Goal: Information Seeking & Learning: Stay updated

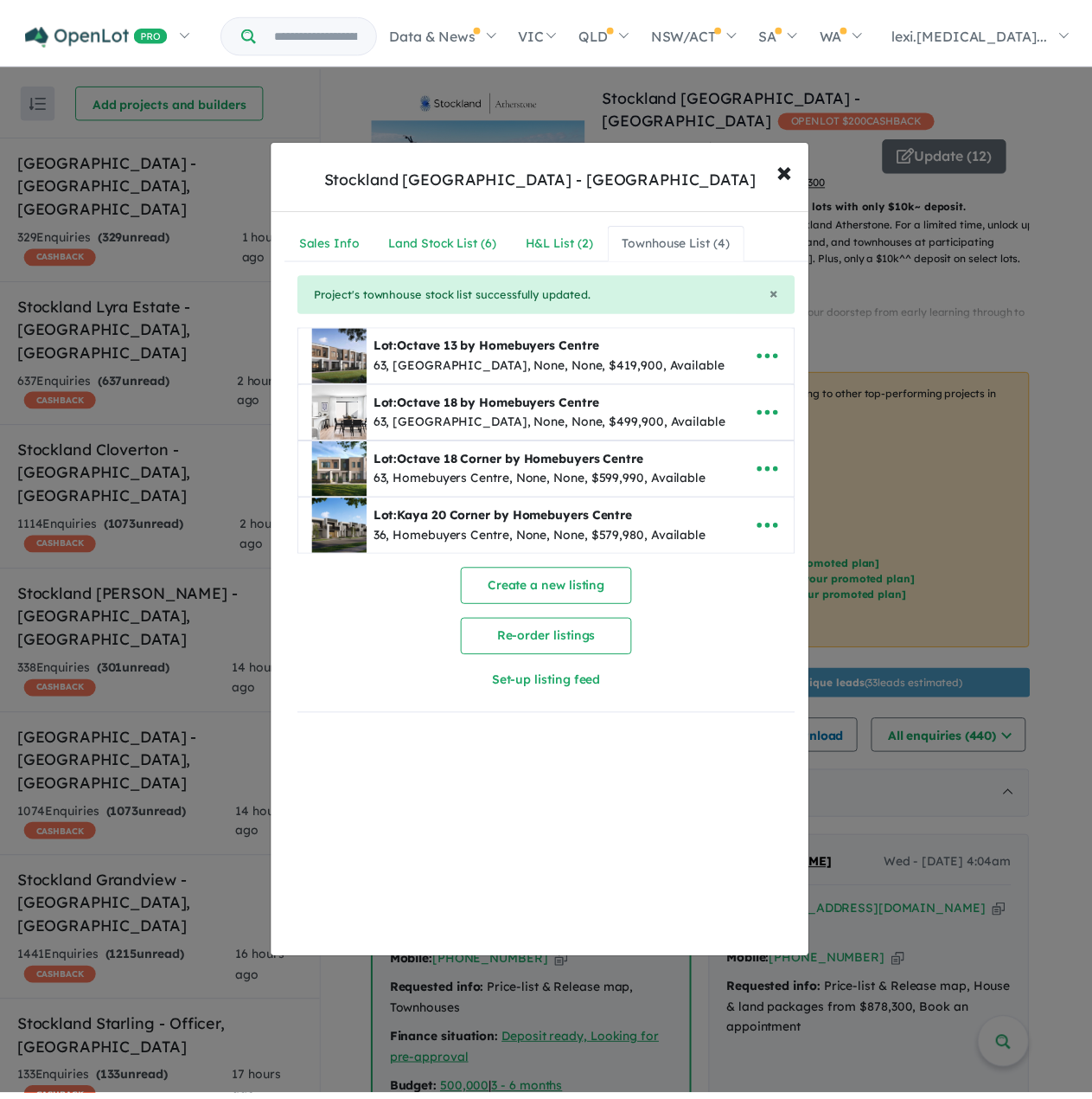
scroll to position [1, 0]
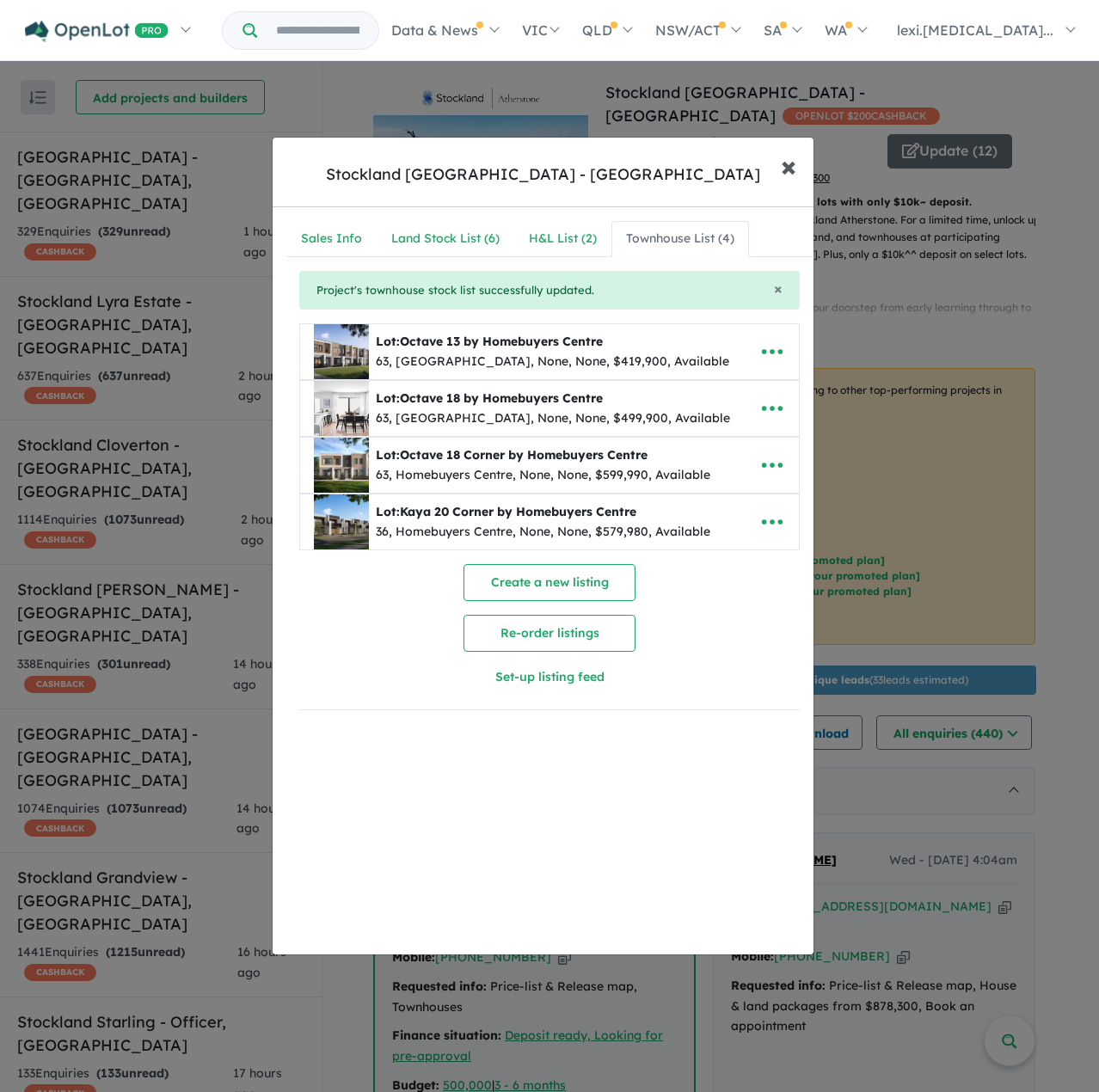
click at [785, 169] on span "×" at bounding box center [788, 165] width 15 height 37
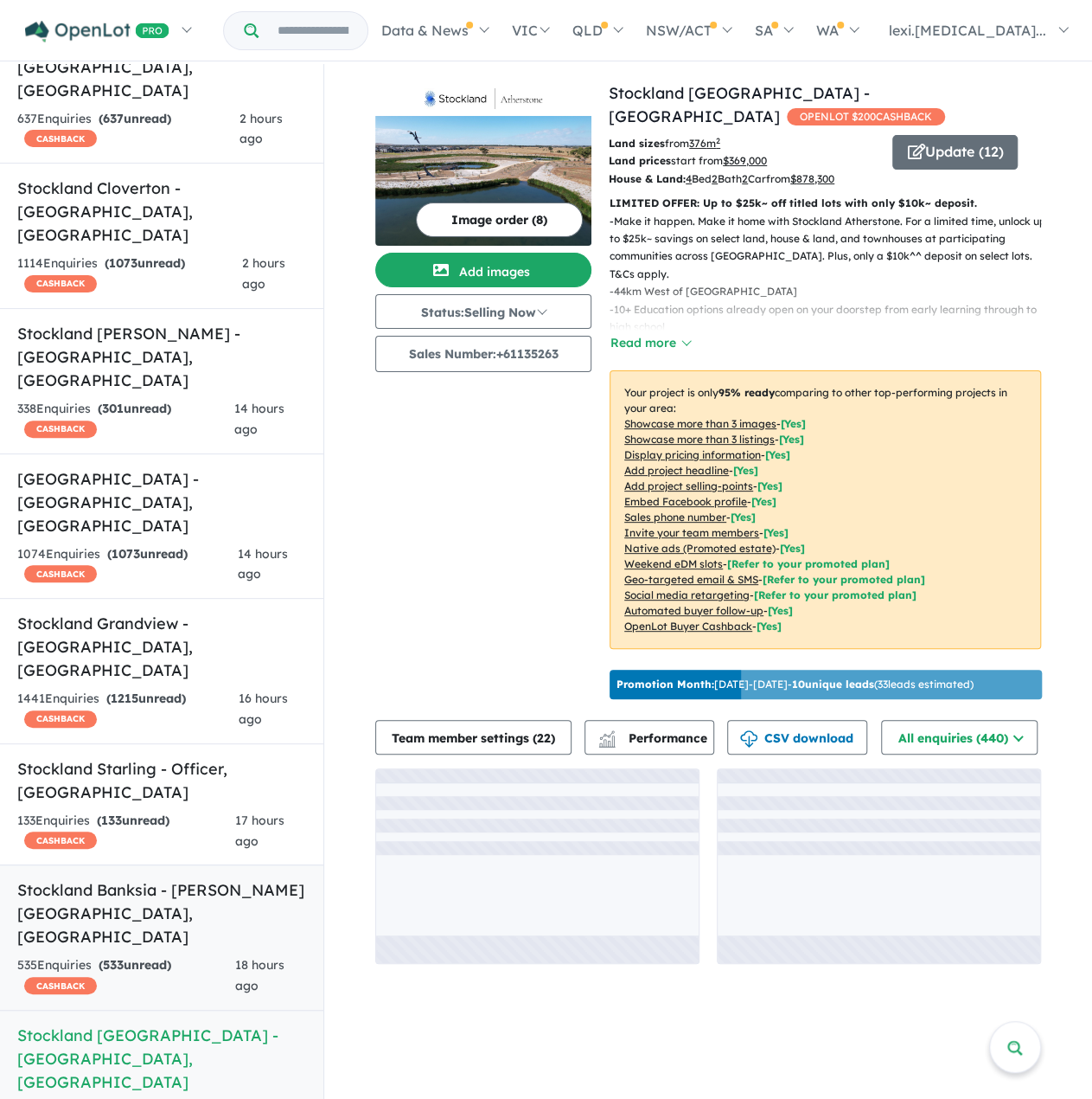
scroll to position [520, 0]
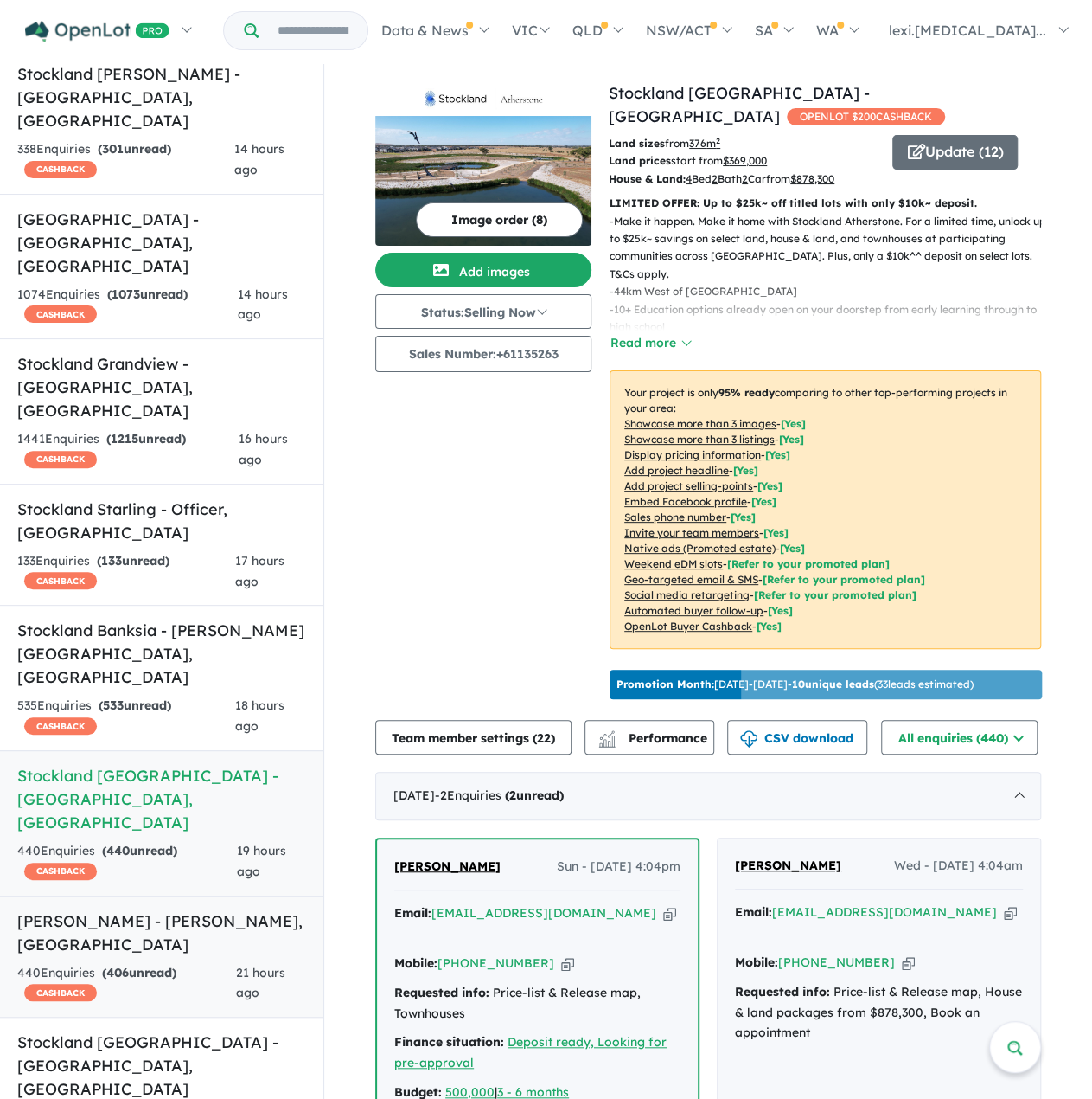
click at [176, 910] on h5 "[PERSON_NAME] - [GEOGRAPHIC_DATA][PERSON_NAME][GEOGRAPHIC_DATA]" at bounding box center [161, 932] width 289 height 46
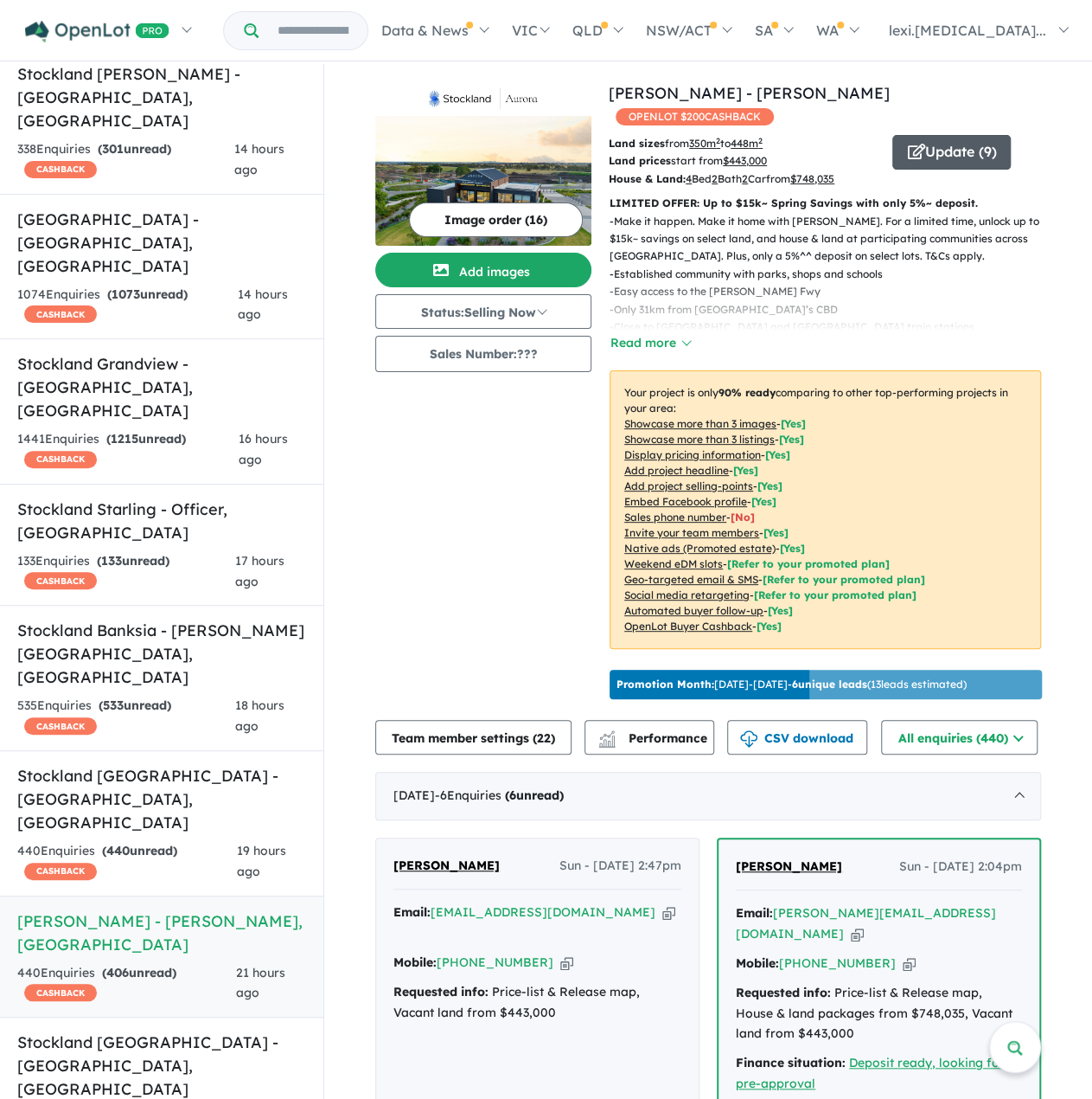
click at [950, 135] on button "Update ( 9 )" at bounding box center [951, 152] width 118 height 35
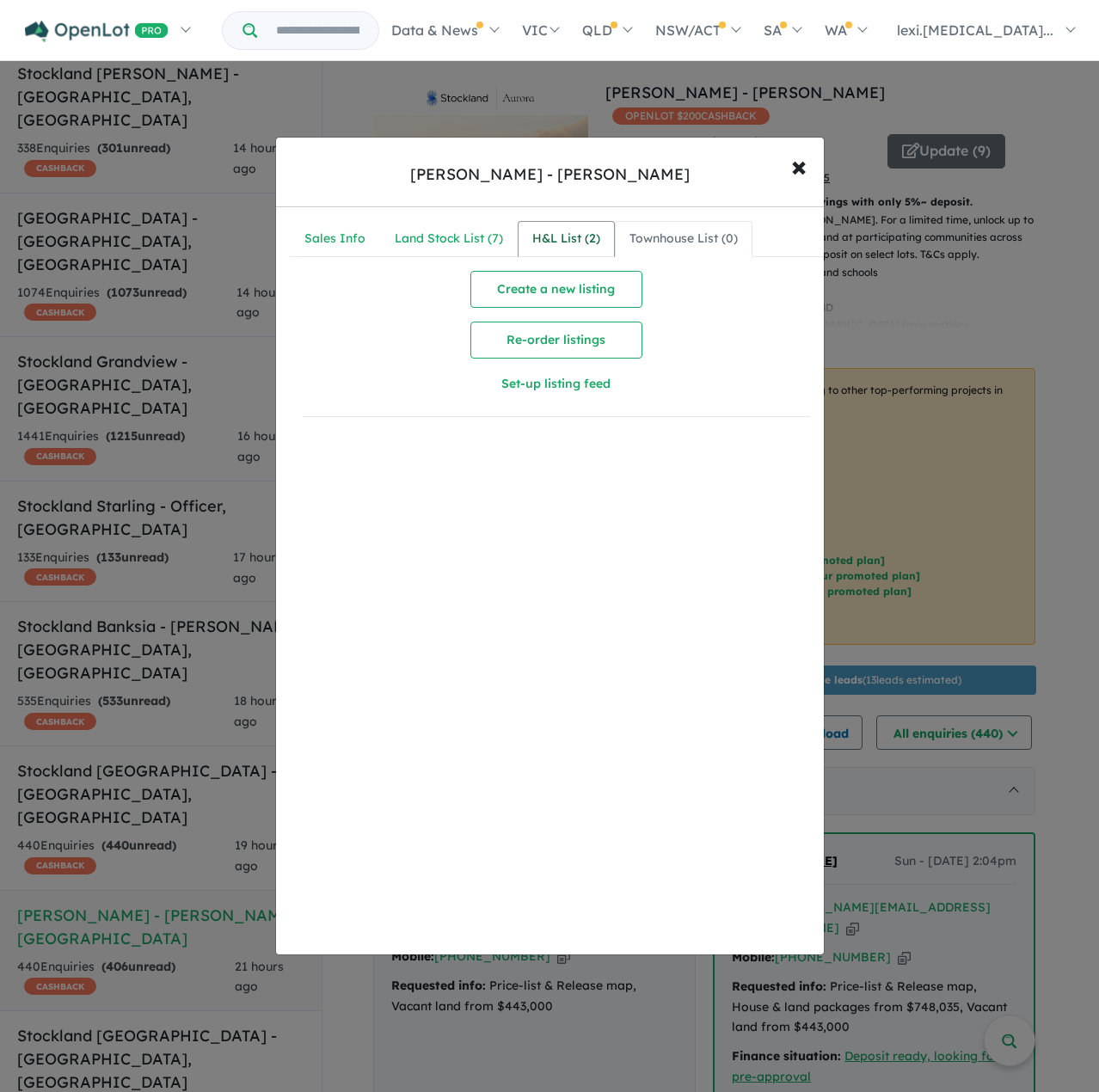
click at [580, 242] on div "H&L List ( 2 )" at bounding box center [566, 239] width 68 height 21
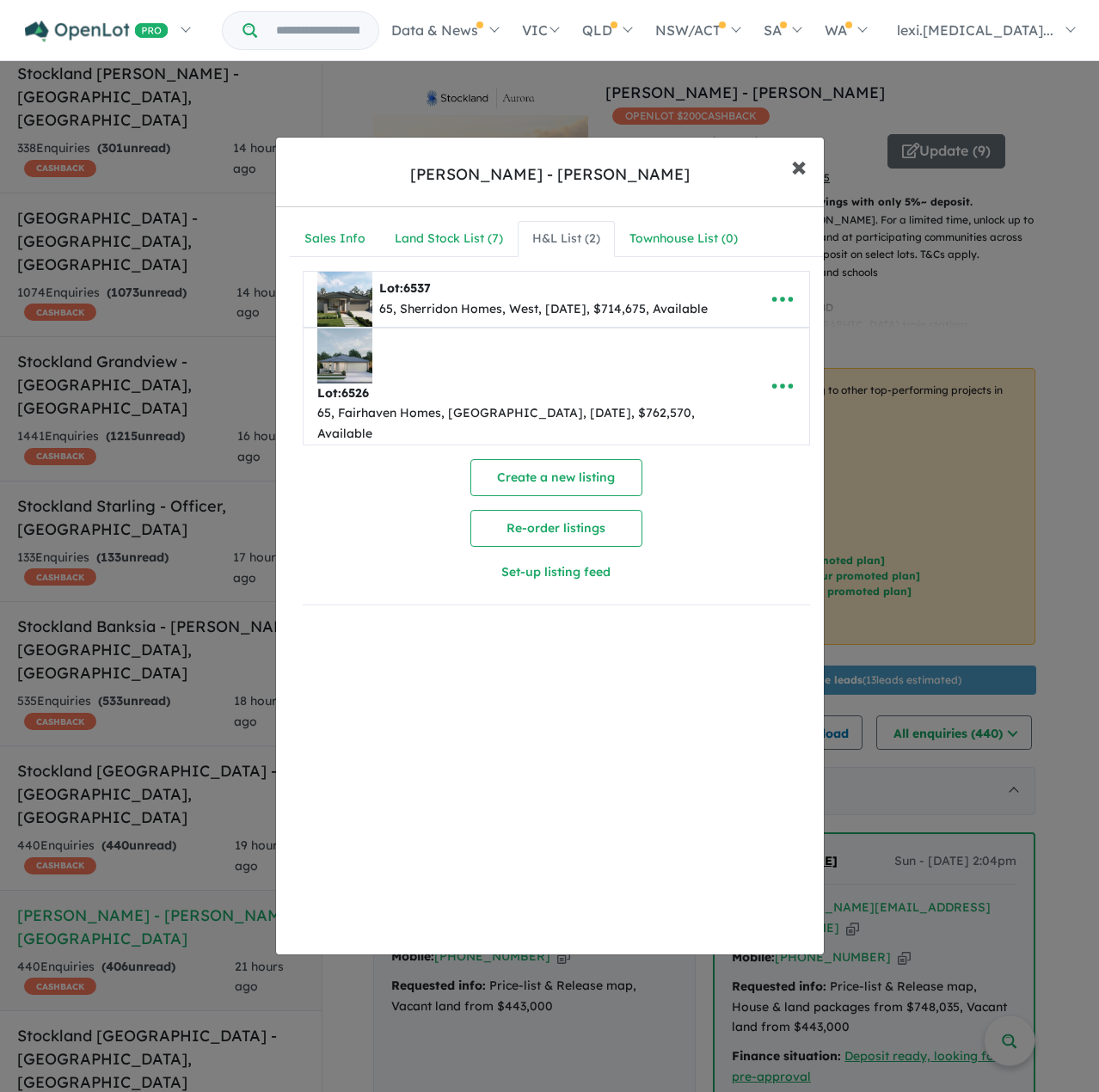
click at [798, 167] on span "×" at bounding box center [799, 165] width 15 height 37
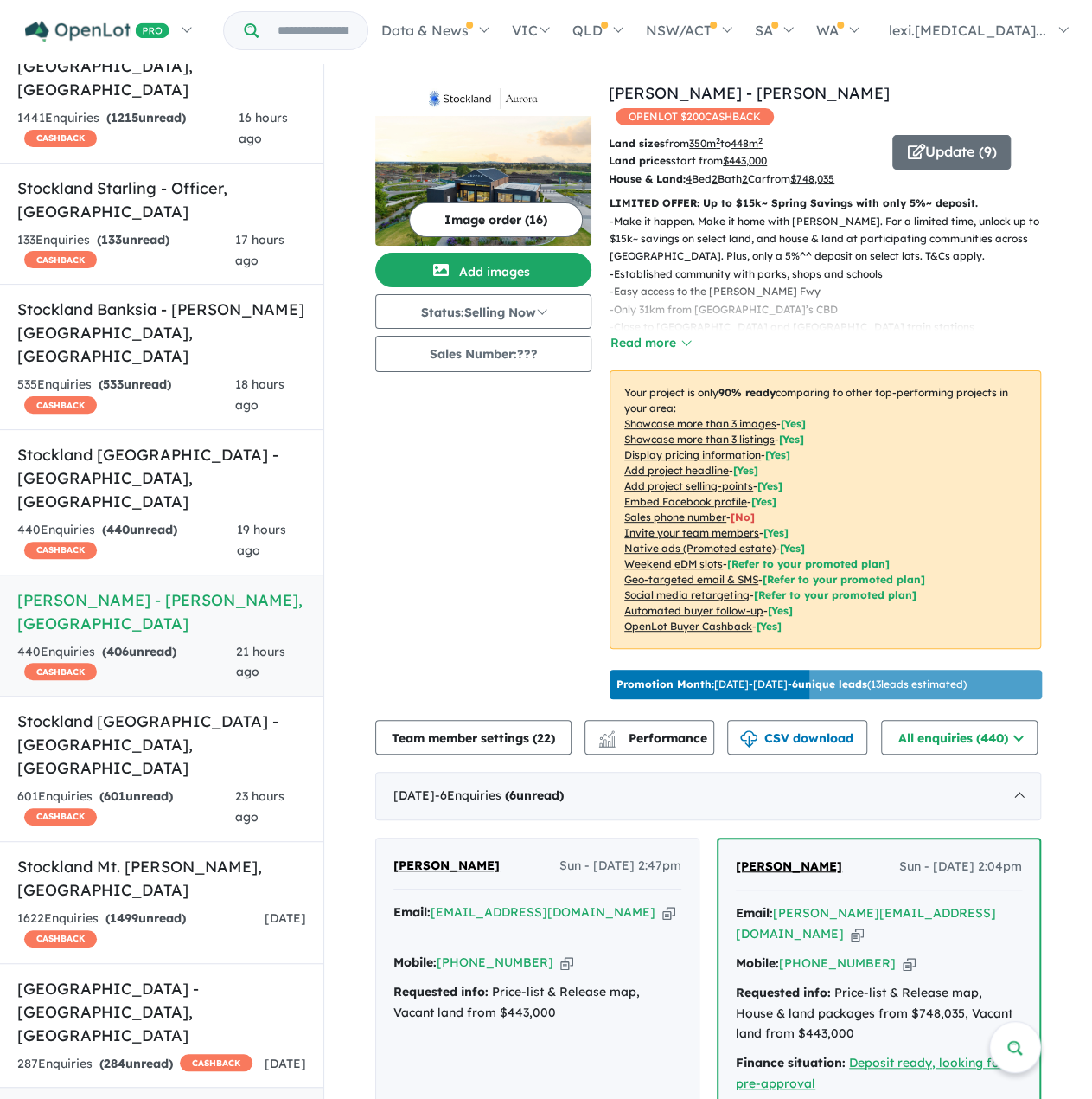
scroll to position [865, 0]
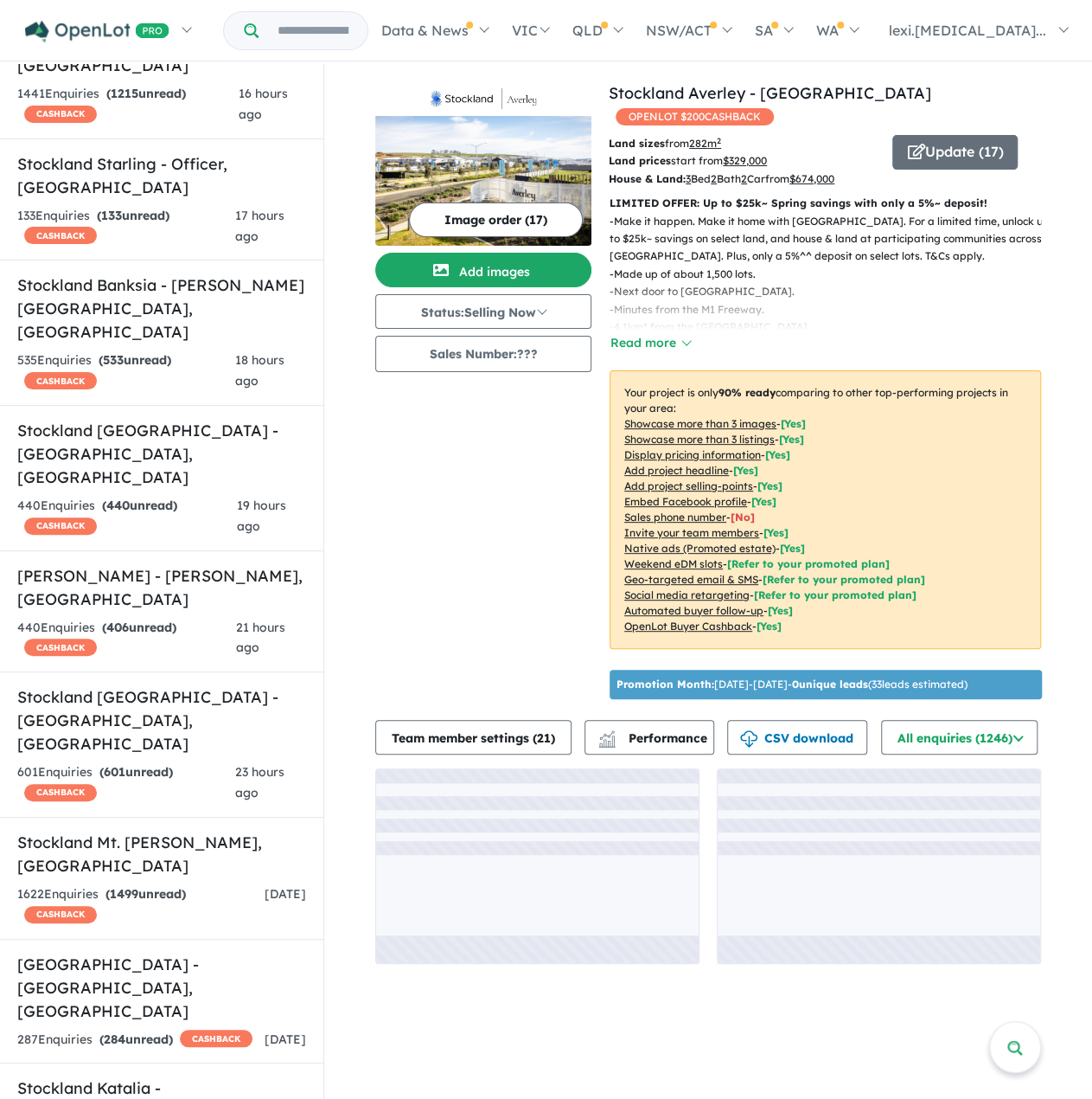
click at [881, 156] on div "Land sizes from 282 m 2 Land prices start from $ 329,000 House & Land: 3 Bed 2 …" at bounding box center [745, 162] width 297 height 53
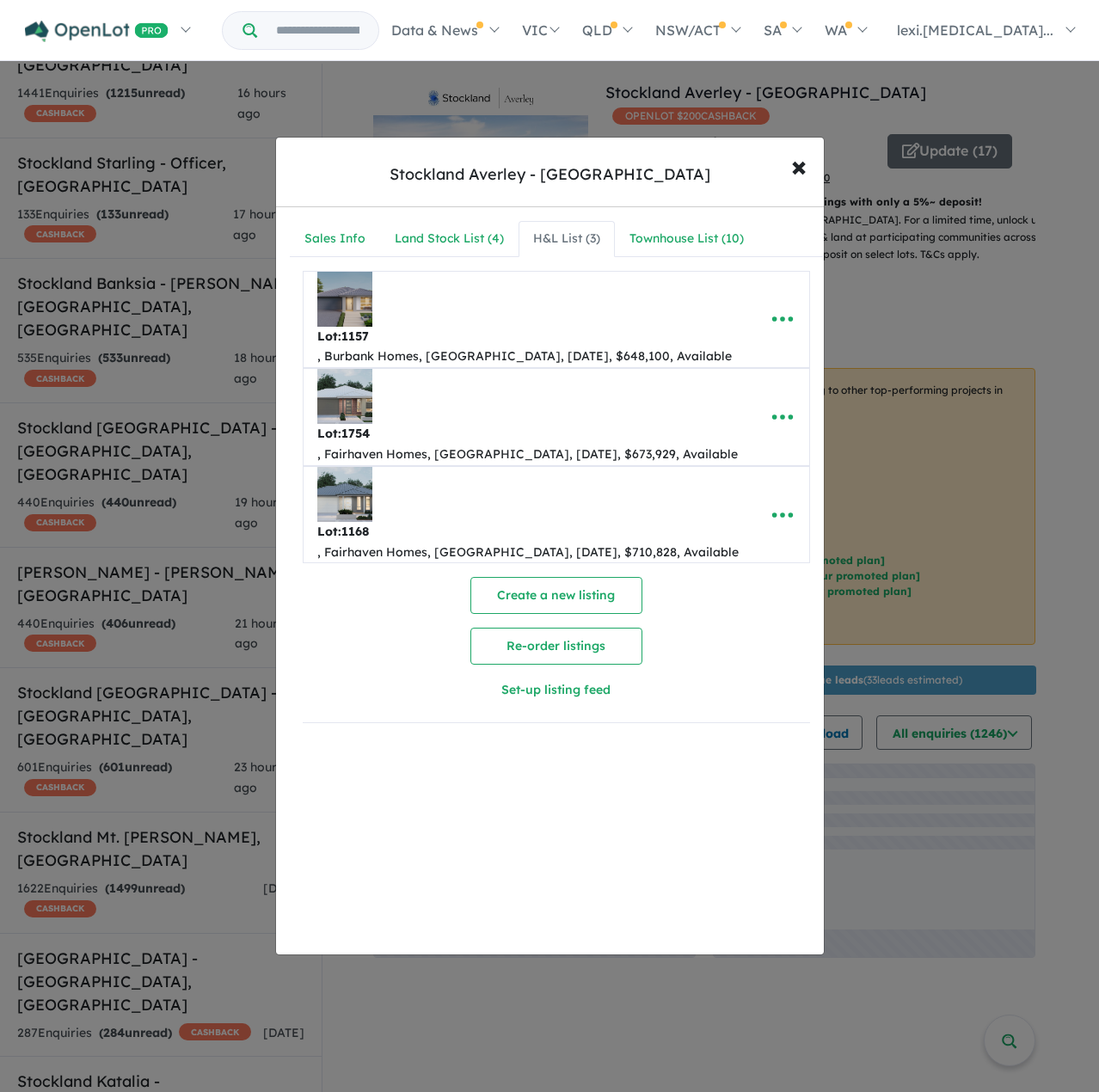
click at [894, 154] on div "**********" at bounding box center [550, 546] width 1099 height 1092
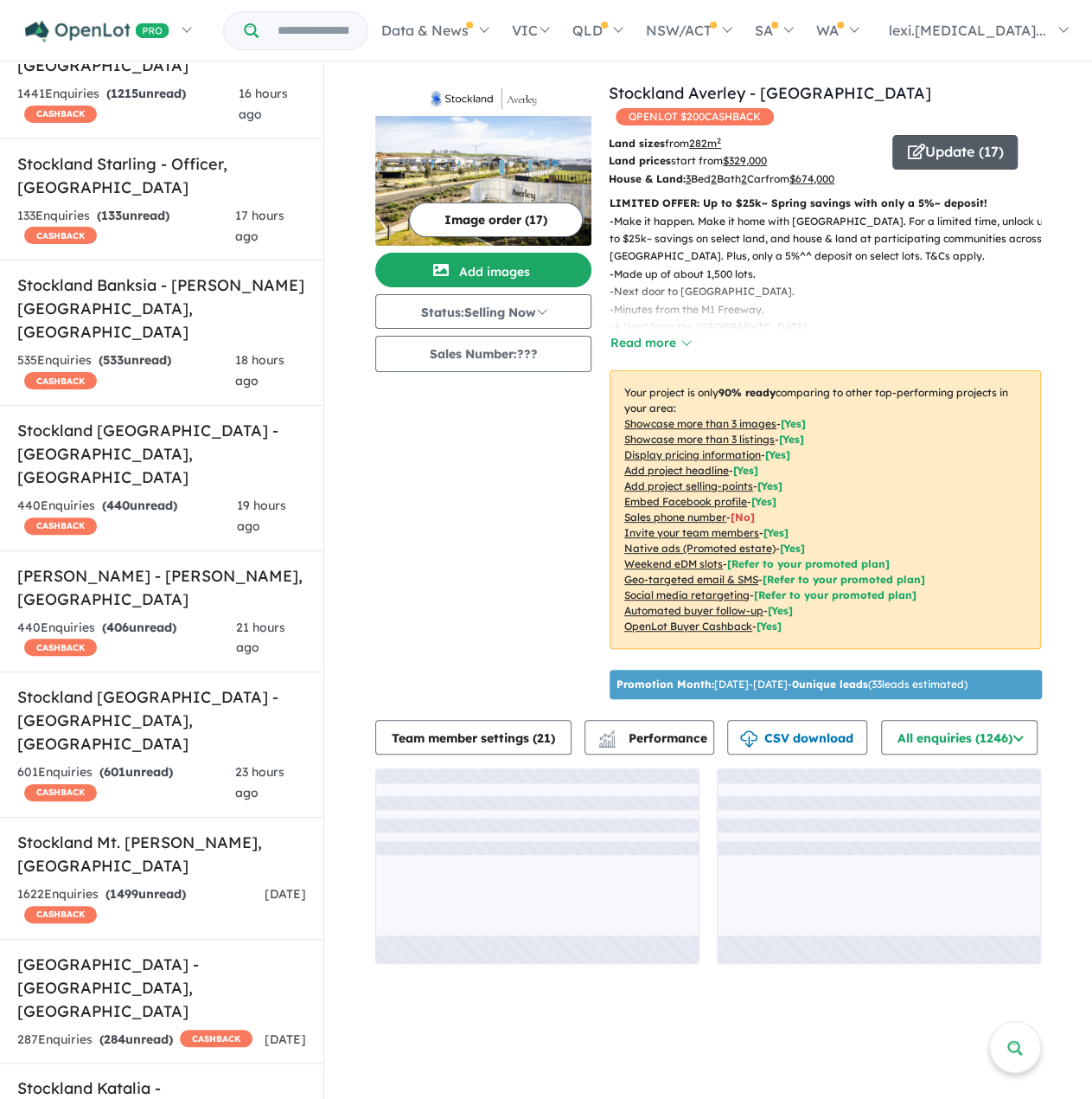
click at [930, 156] on button "Update ( 17 )" at bounding box center [955, 152] width 126 height 35
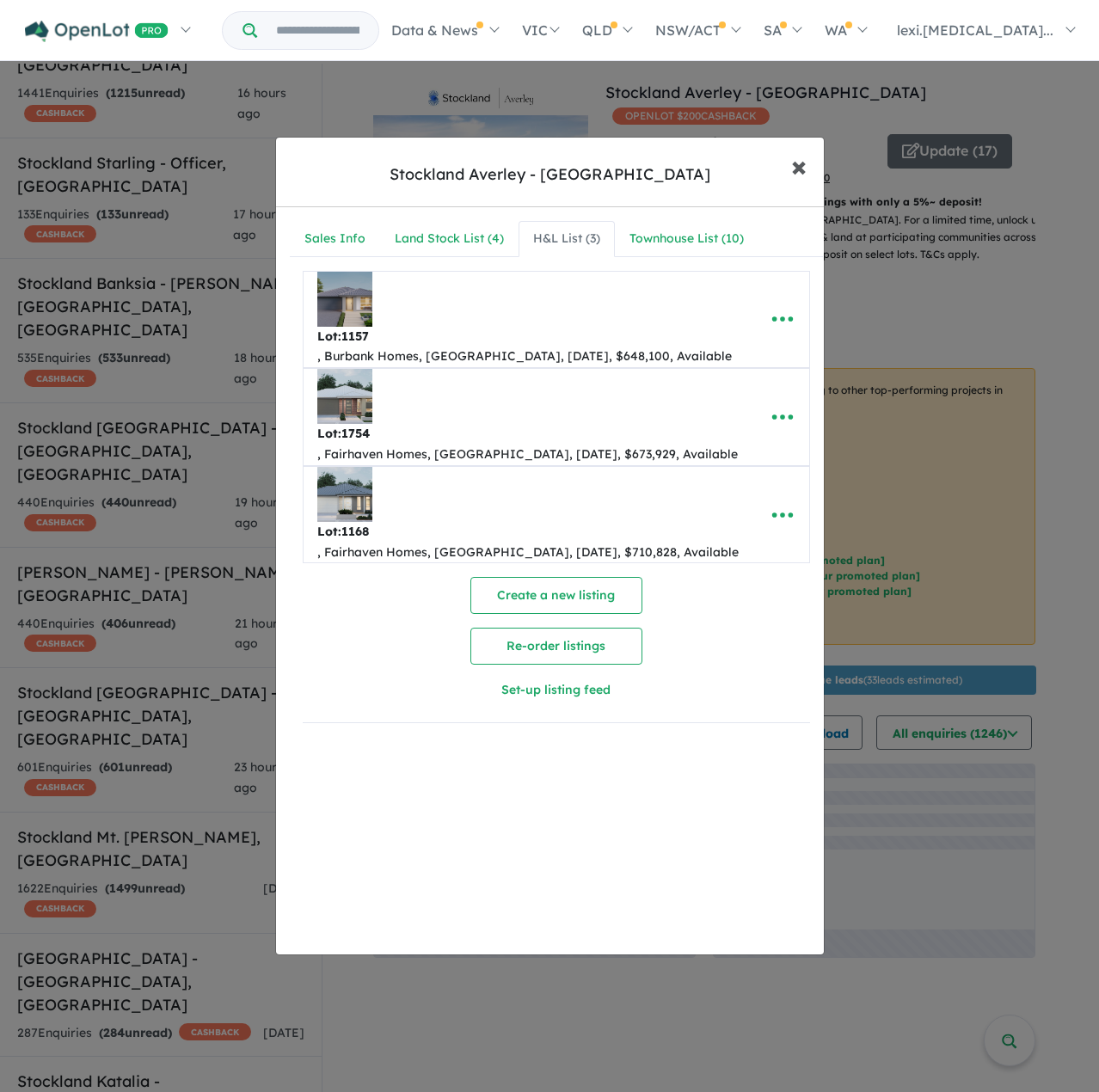
click at [800, 166] on span "×" at bounding box center [799, 165] width 15 height 37
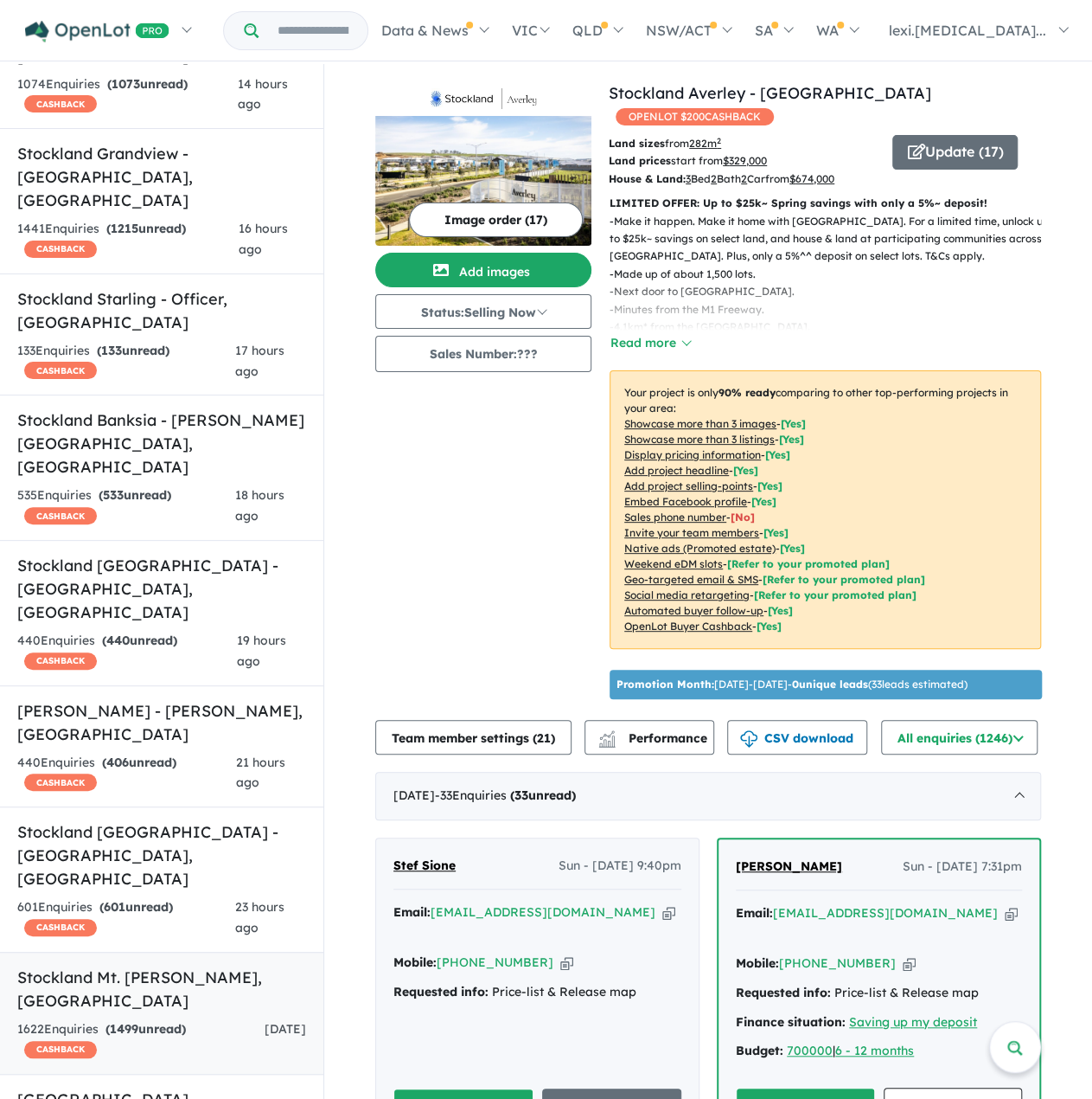
scroll to position [606, 0]
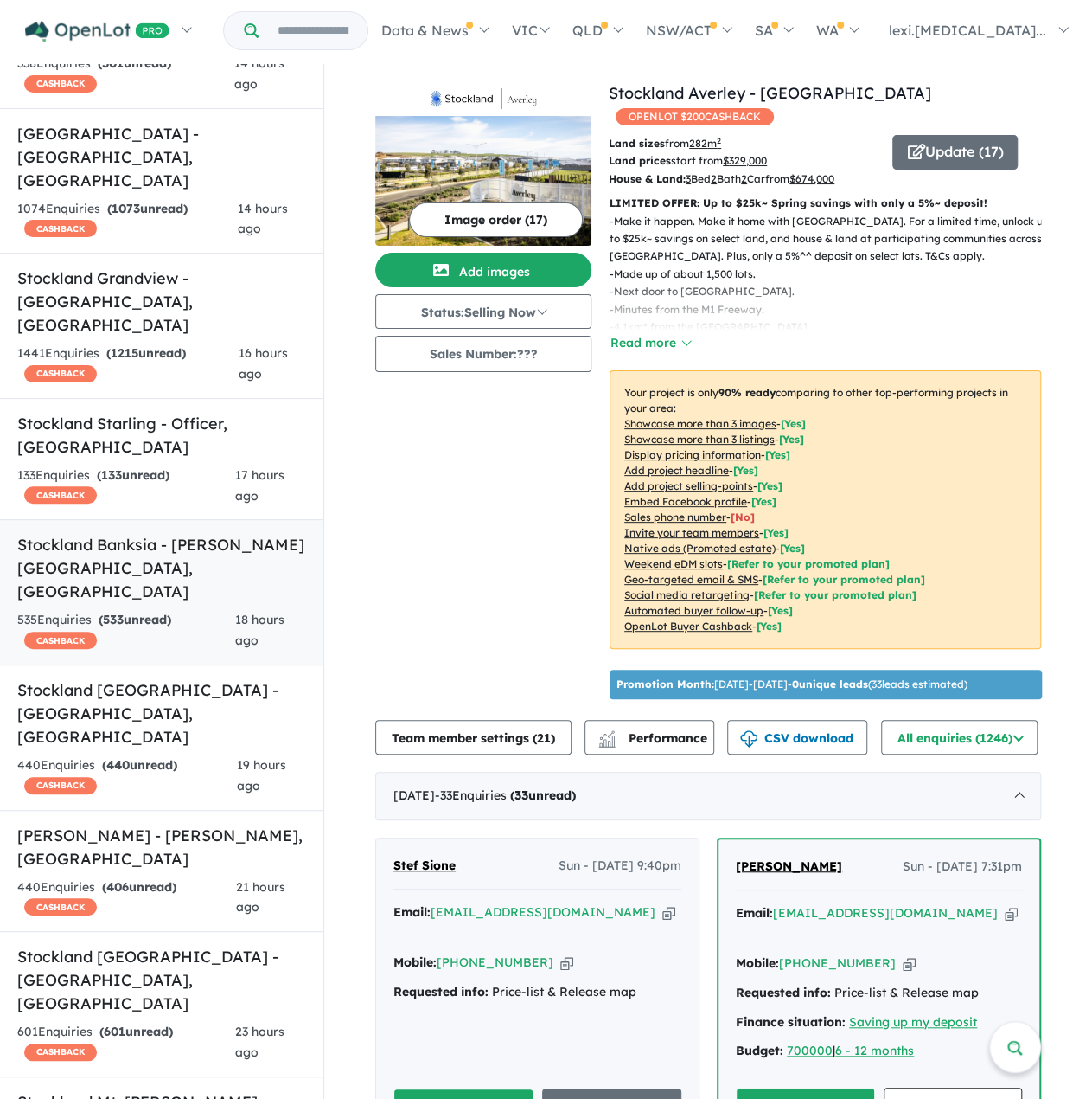
click at [183, 533] on h5 "Stockland Banksia - [PERSON_NAME][GEOGRAPHIC_DATA] , [GEOGRAPHIC_DATA]" at bounding box center [161, 568] width 289 height 70
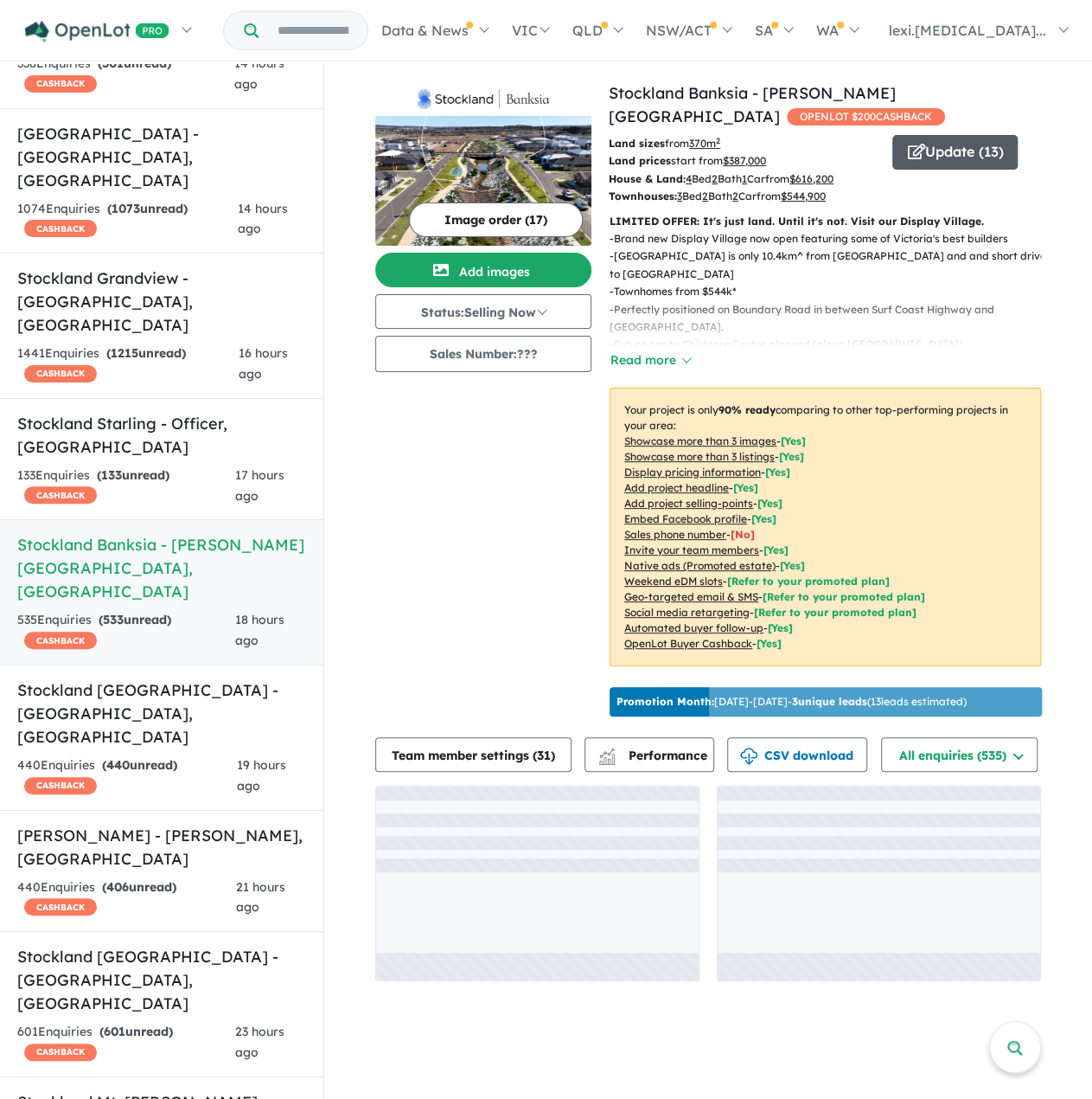
click at [978, 146] on button "Update ( 13 )" at bounding box center [955, 152] width 126 height 35
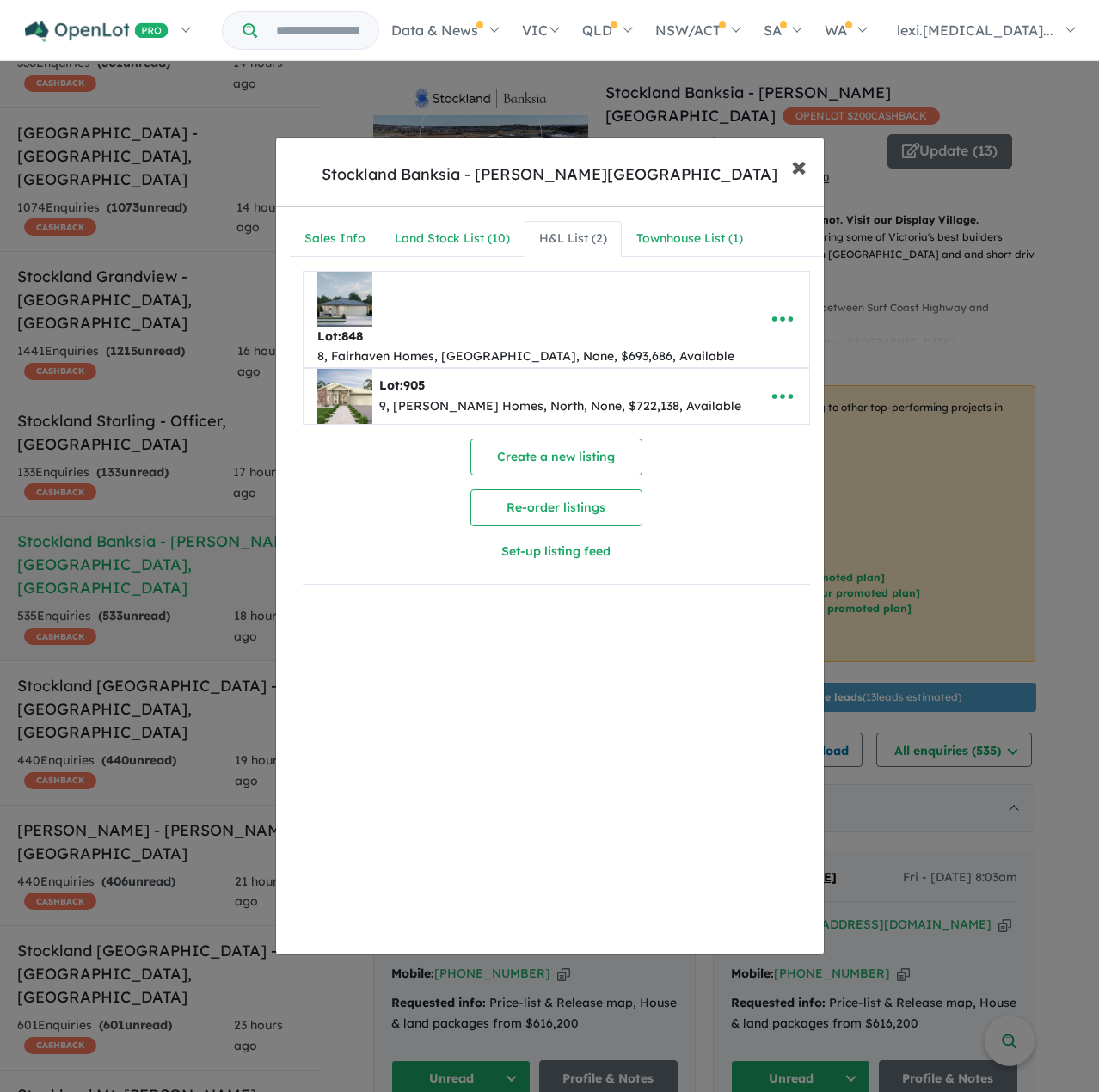
click at [802, 166] on span "×" at bounding box center [799, 165] width 15 height 37
